Goal: Use online tool/utility: Utilize a website feature to perform a specific function

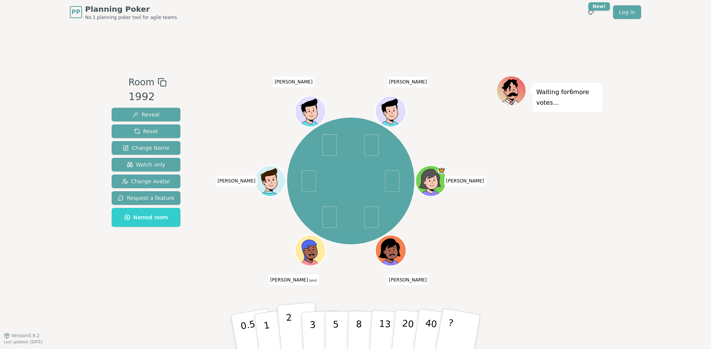
click at [290, 336] on p "2" at bounding box center [291, 333] width 10 height 41
click at [285, 328] on button "2" at bounding box center [298, 332] width 43 height 60
click at [310, 330] on p "3" at bounding box center [313, 332] width 8 height 41
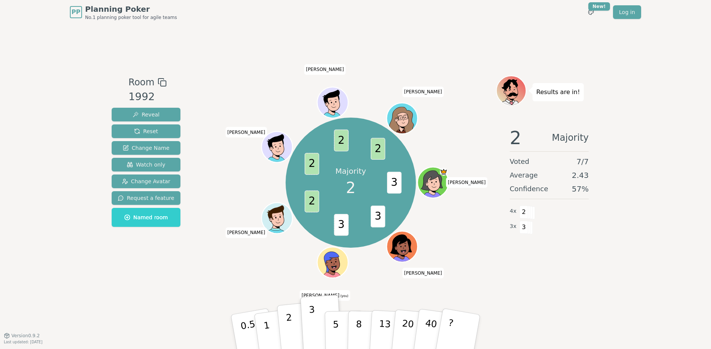
click at [289, 340] on p "2" at bounding box center [291, 333] width 10 height 41
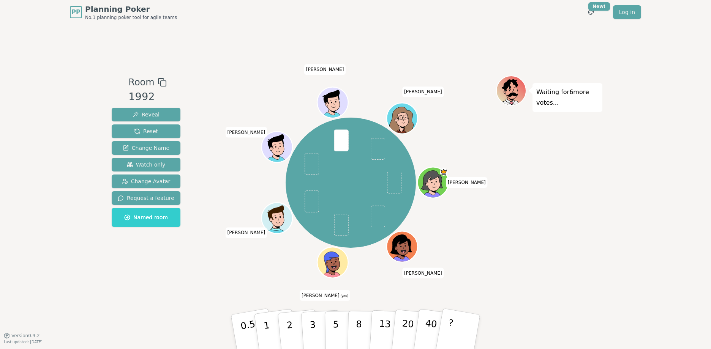
drag, startPoint x: 312, startPoint y: 332, endPoint x: 182, endPoint y: 216, distance: 174.6
click at [182, 216] on div "Room 1992 Reveal Reset Change Name Watch only Change Avatar Request a feature N…" at bounding box center [356, 180] width 494 height 209
drag, startPoint x: 177, startPoint y: 252, endPoint x: 170, endPoint y: 284, distance: 33.3
click at [170, 284] on div "Room 1992 Reveal Reset Change Name Watch only Change Avatar Request a feature N…" at bounding box center [356, 179] width 494 height 311
click at [313, 336] on p "3" at bounding box center [313, 332] width 8 height 41
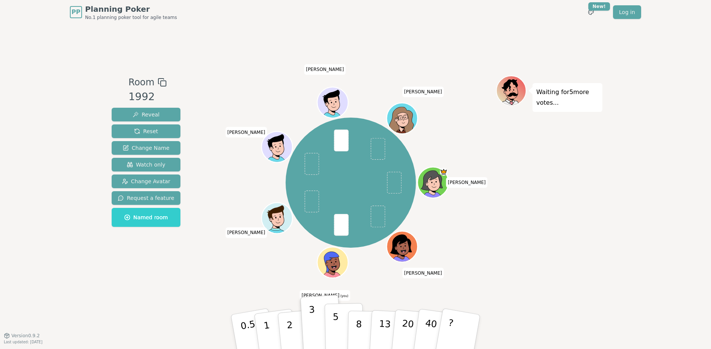
click at [344, 331] on button "5" at bounding box center [344, 332] width 39 height 58
click at [317, 329] on button "3" at bounding box center [321, 332] width 41 height 59
click at [335, 336] on p "5" at bounding box center [336, 332] width 6 height 41
click at [318, 338] on button "3" at bounding box center [321, 332] width 41 height 59
click at [339, 328] on button "5" at bounding box center [344, 332] width 39 height 58
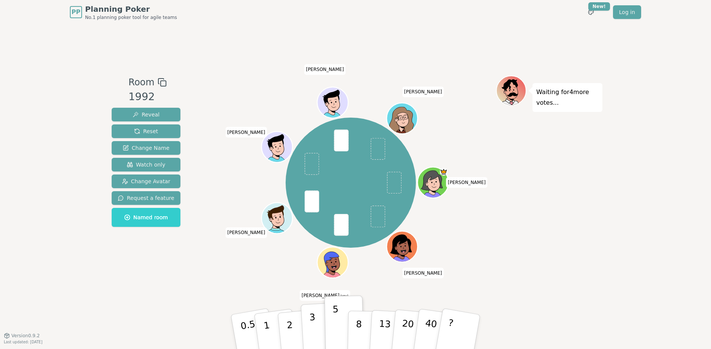
click at [322, 332] on button "3" at bounding box center [321, 332] width 41 height 59
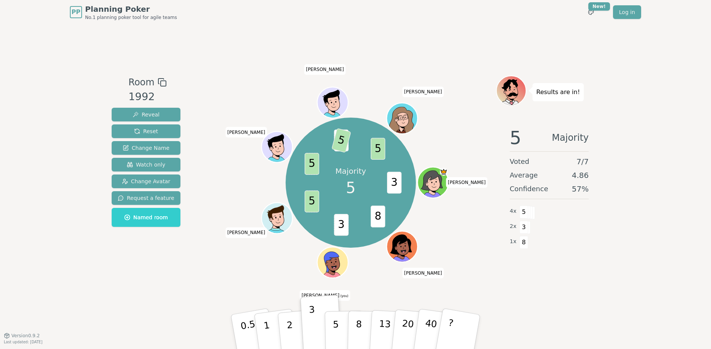
click at [336, 325] on p "5" at bounding box center [336, 339] width 6 height 41
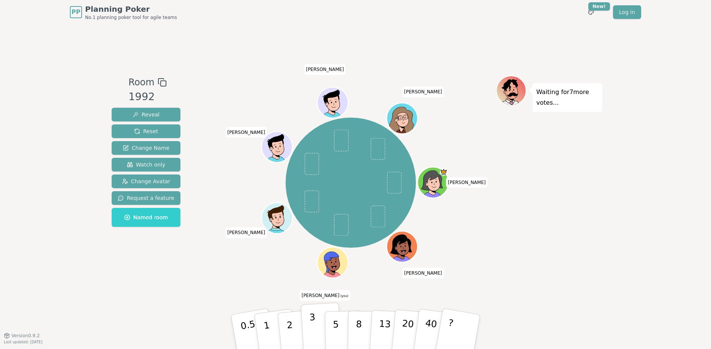
click at [313, 331] on p "3" at bounding box center [313, 332] width 8 height 41
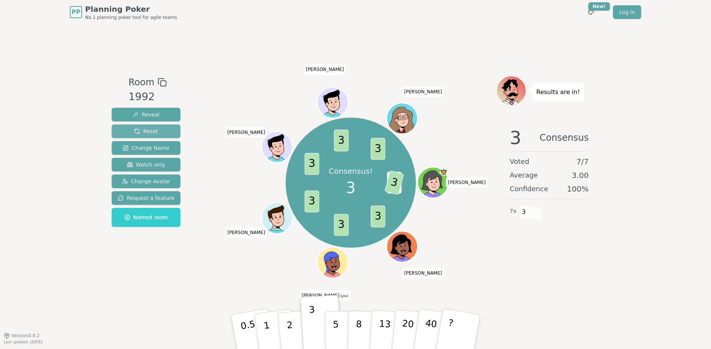
click at [141, 132] on span "Reset" at bounding box center [146, 132] width 24 height 8
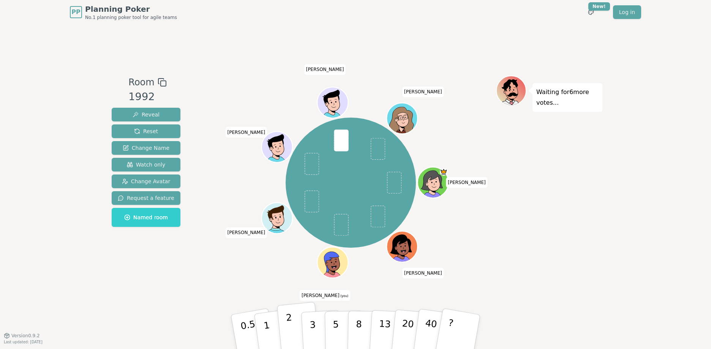
click at [296, 340] on button "2" at bounding box center [298, 332] width 43 height 60
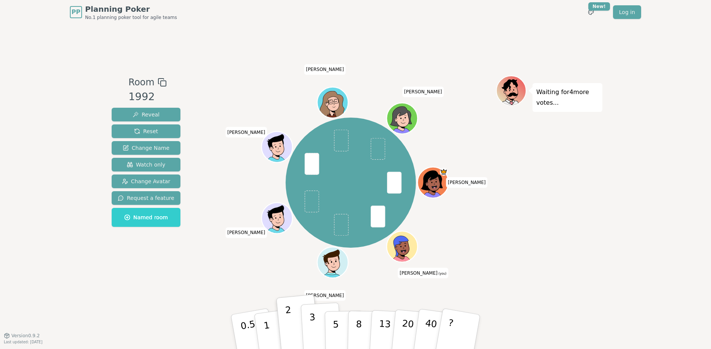
click at [317, 317] on button "3" at bounding box center [321, 332] width 41 height 59
